Goal: Task Accomplishment & Management: Use online tool/utility

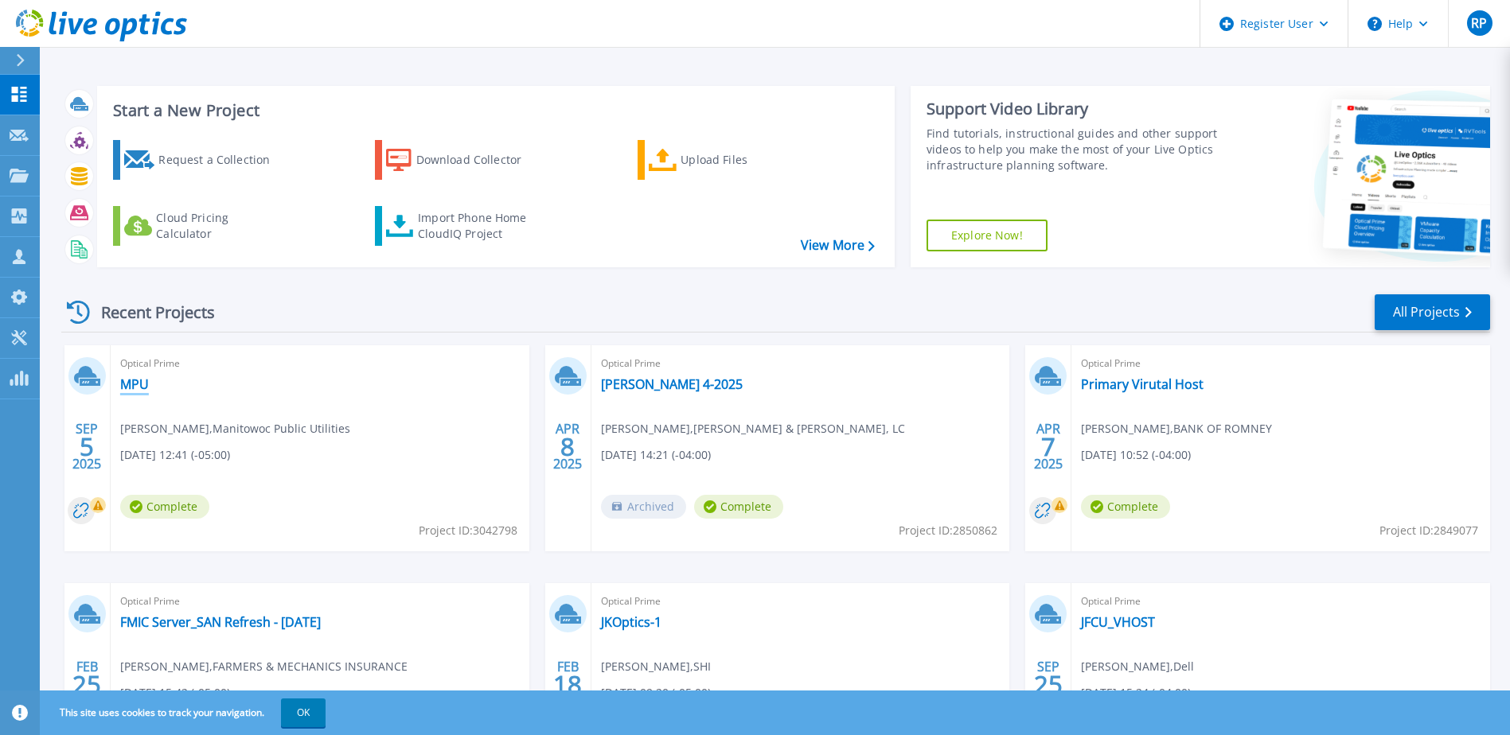
click at [136, 381] on link "MPU" at bounding box center [134, 384] width 29 height 16
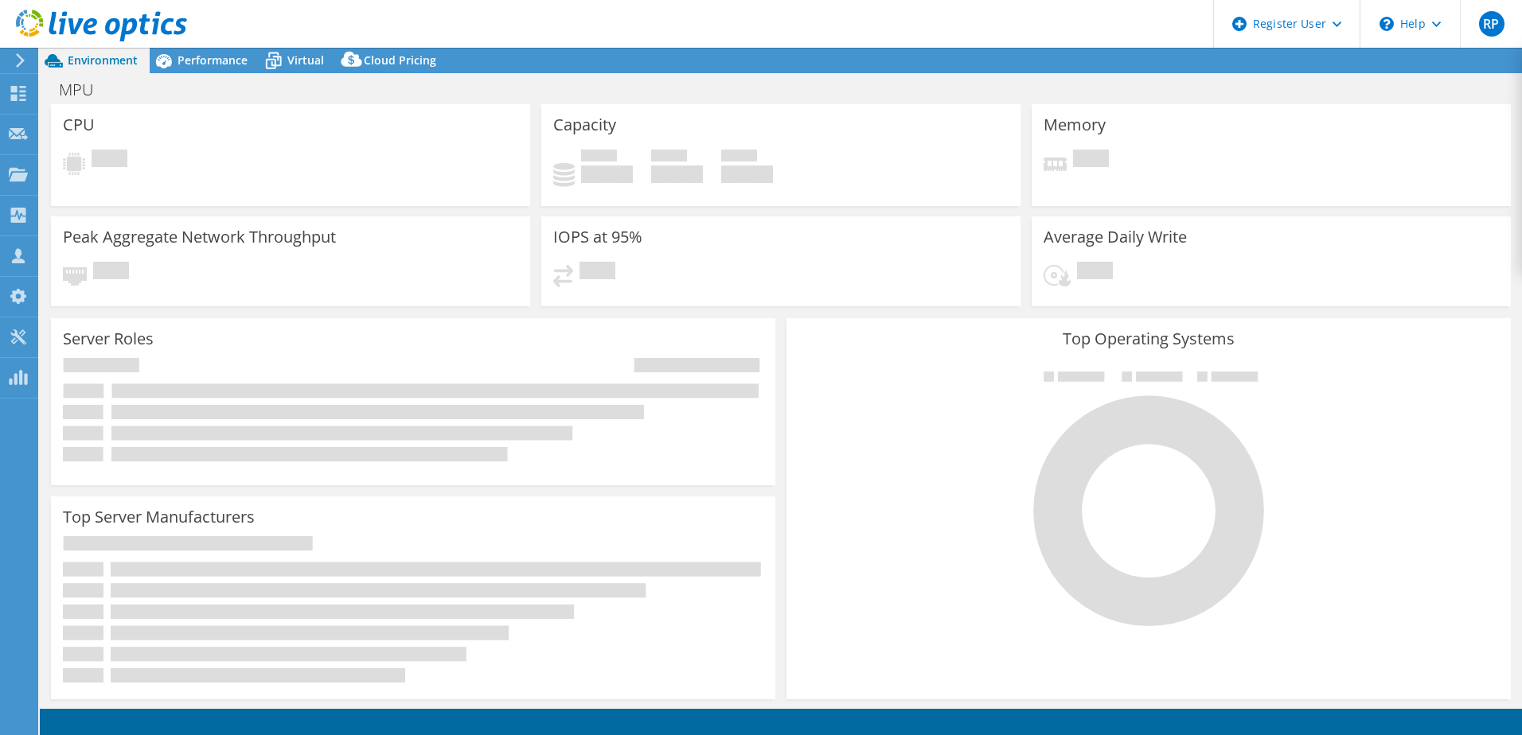
select select "USD"
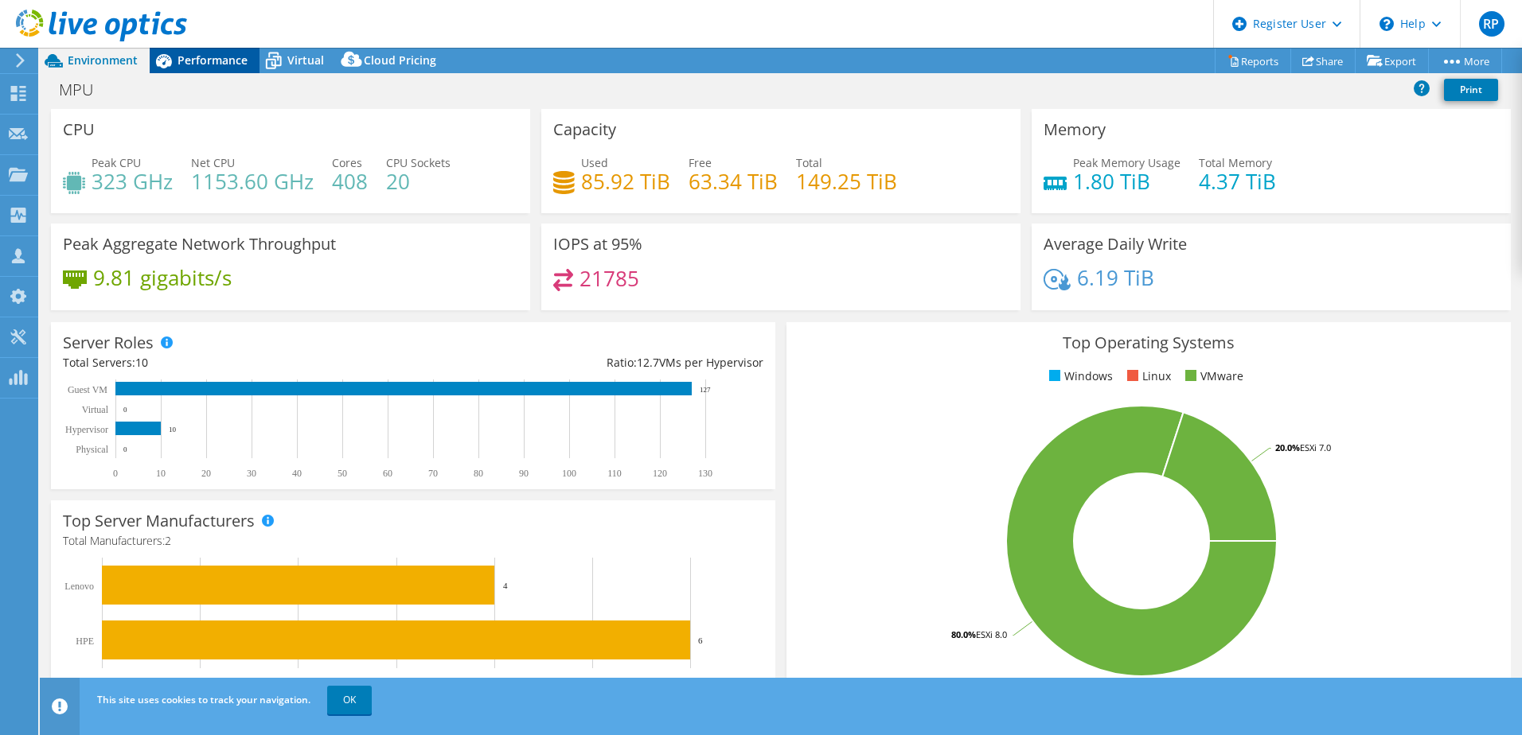
click at [190, 53] on span "Performance" at bounding box center [212, 60] width 70 height 15
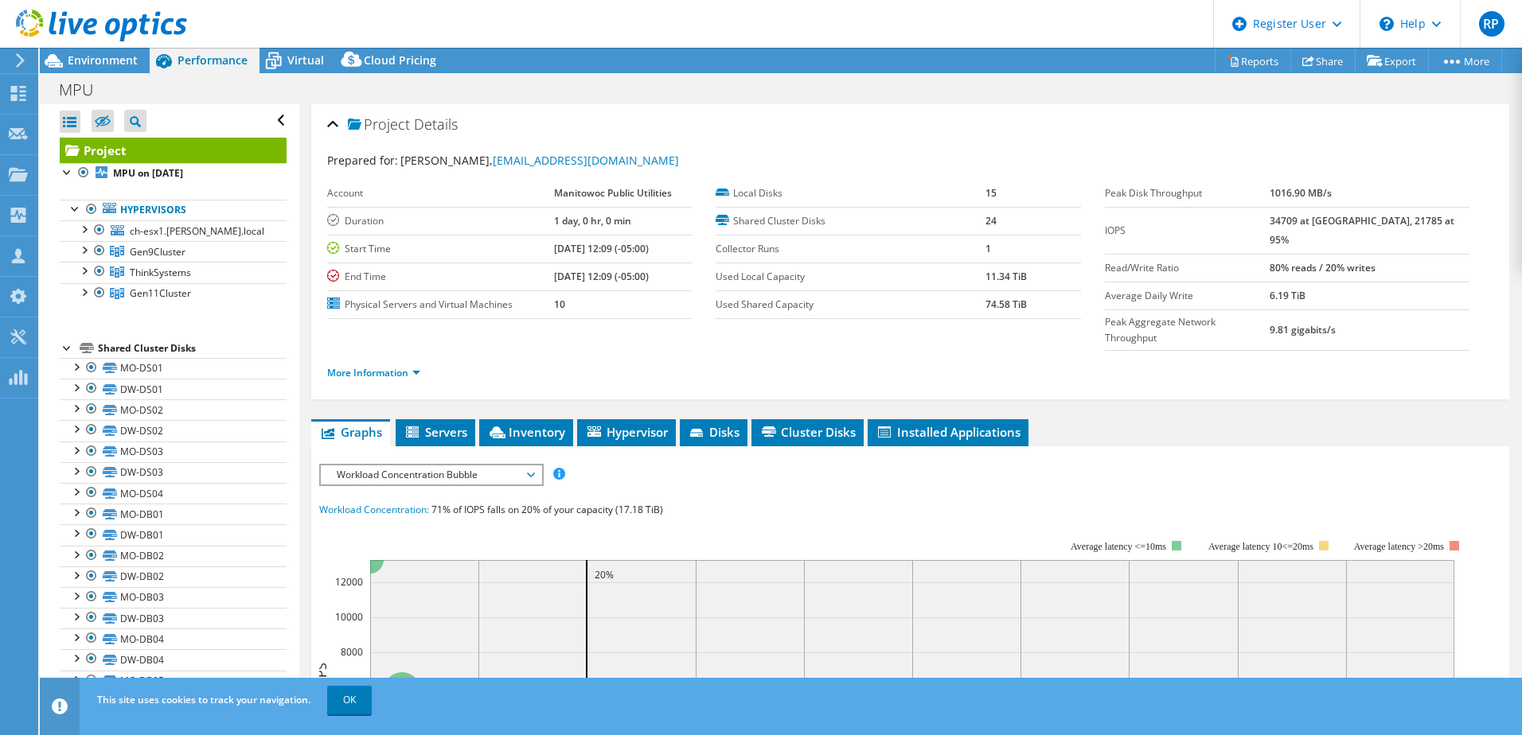
click at [69, 349] on div at bounding box center [68, 347] width 16 height 16
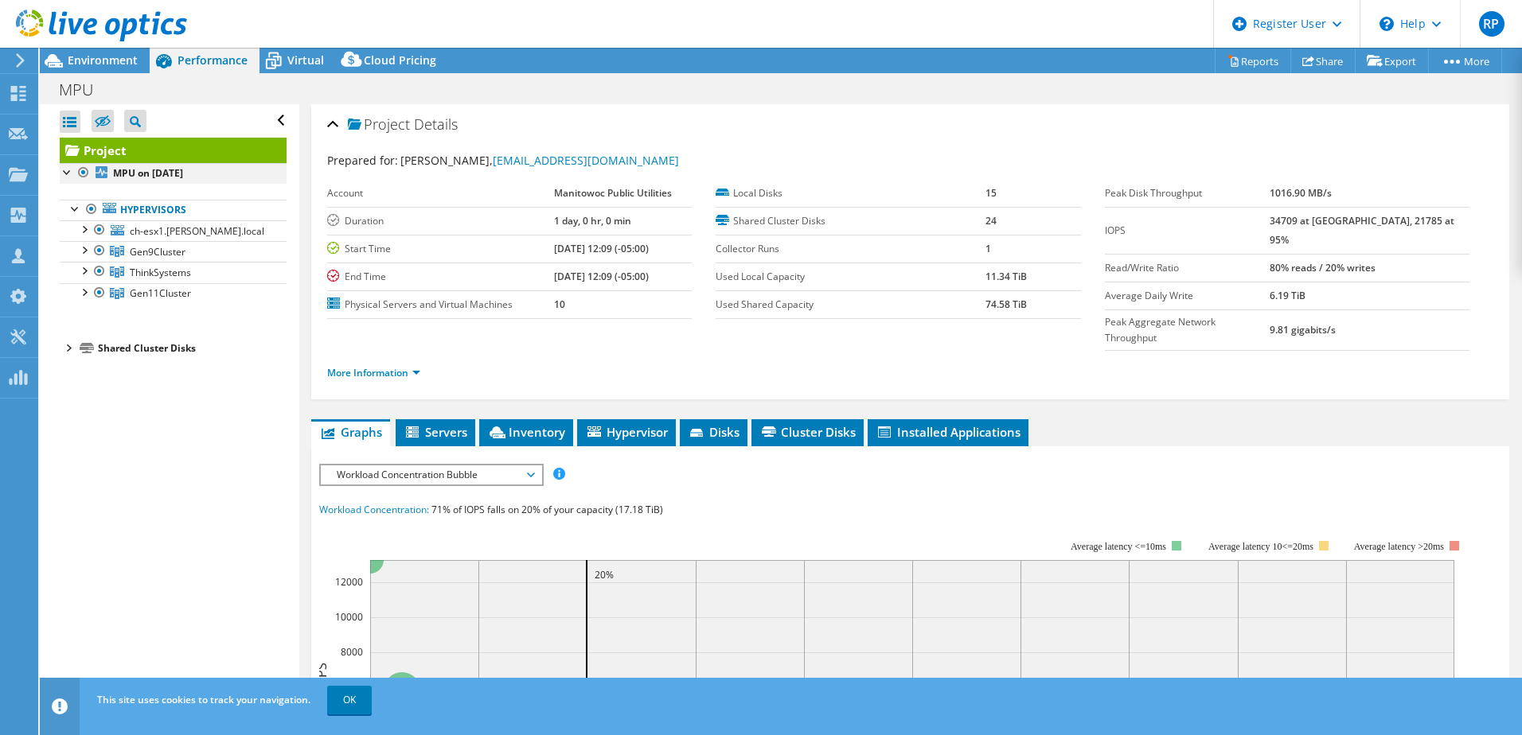
click at [63, 167] on div at bounding box center [68, 171] width 16 height 16
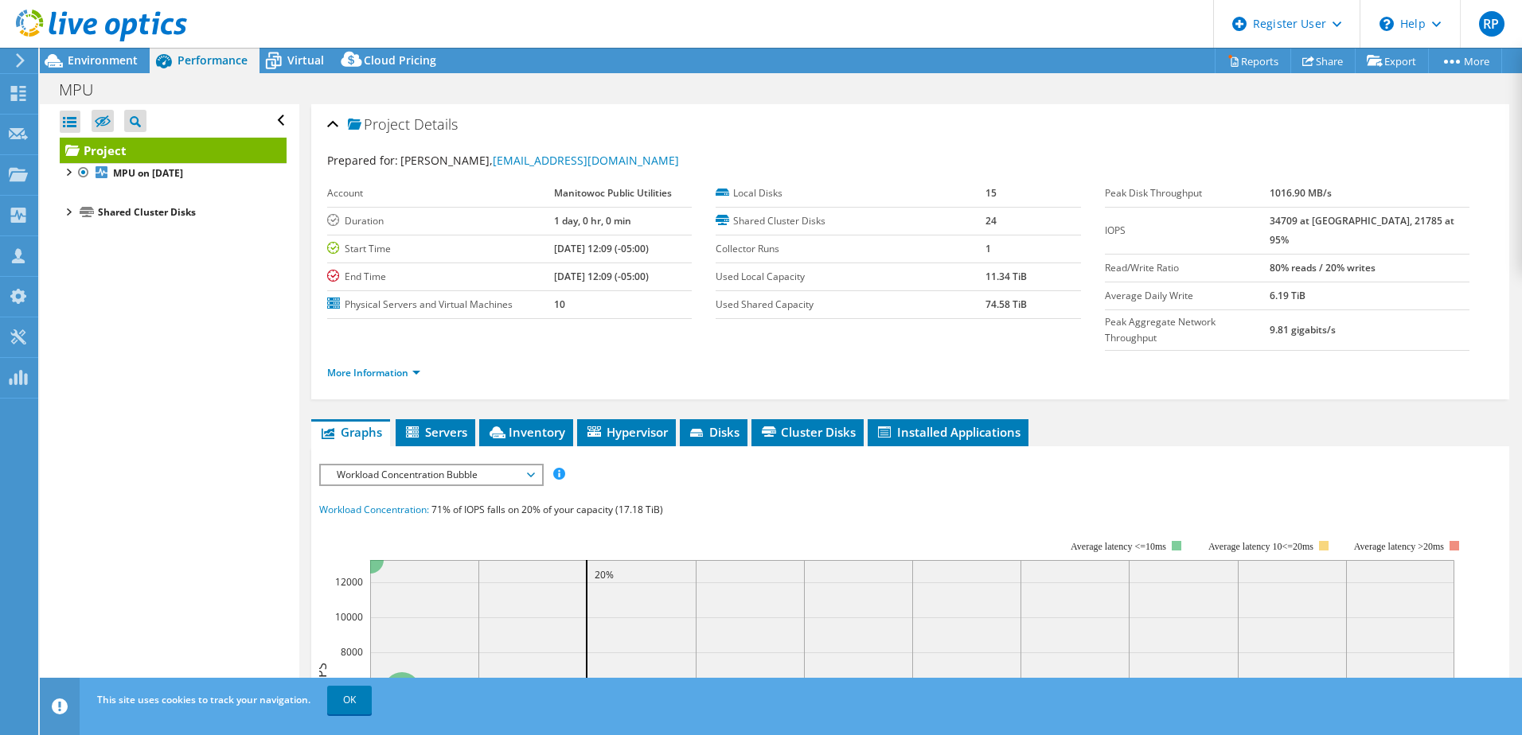
click at [465, 466] on span "Workload Concentration Bubble" at bounding box center [431, 475] width 205 height 19
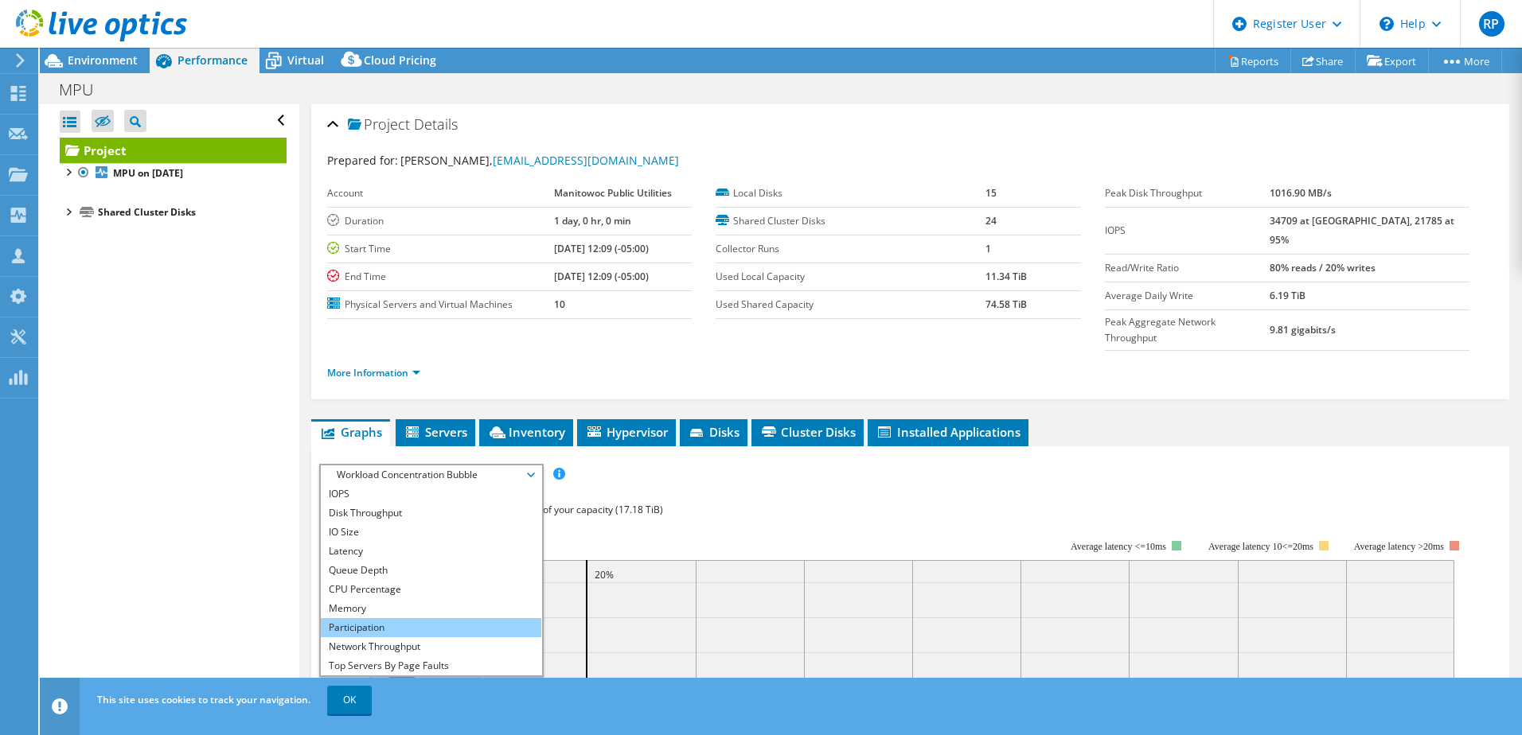
click at [456, 618] on li "Participation" at bounding box center [431, 627] width 220 height 19
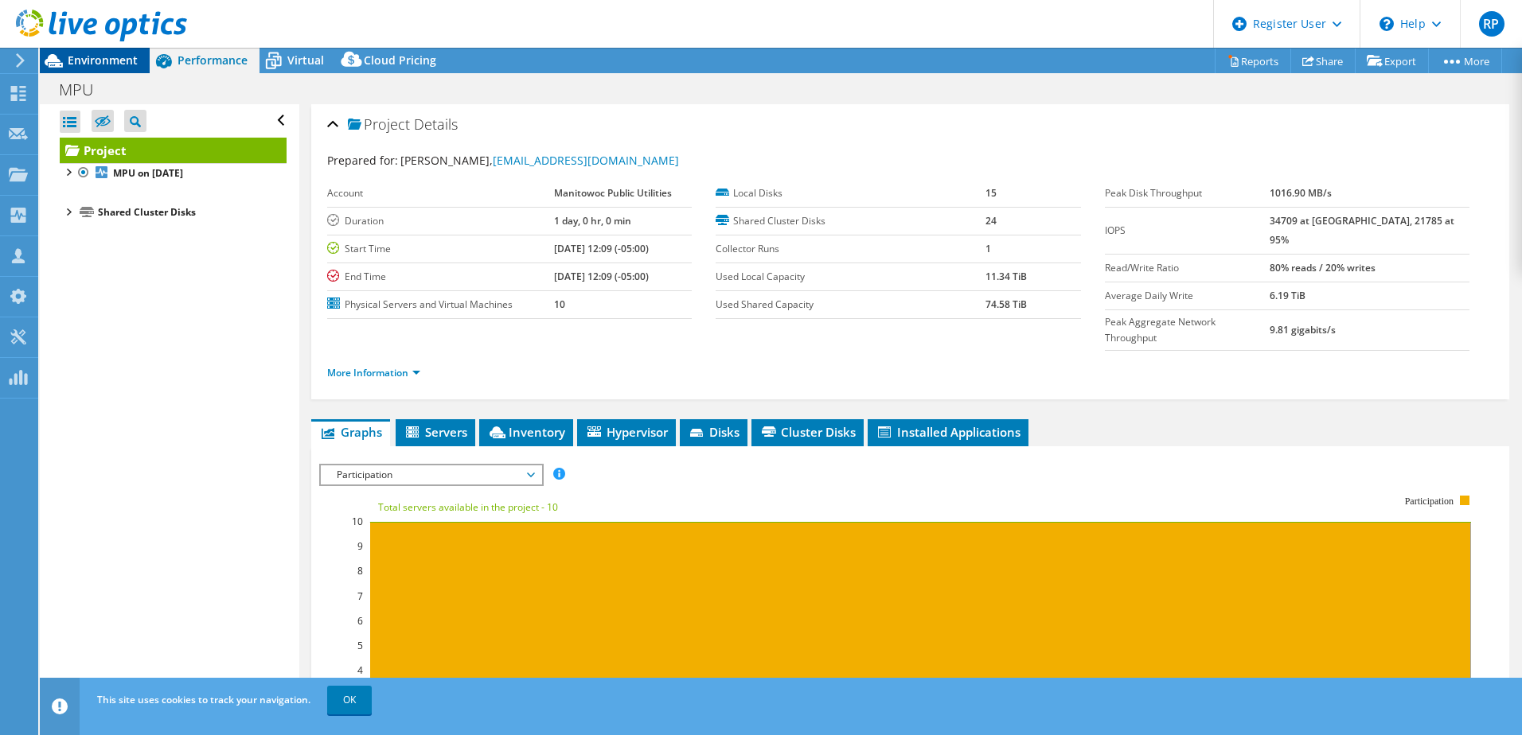
click at [100, 62] on span "Environment" at bounding box center [103, 60] width 70 height 15
